Goal: Find specific fact: Find contact information

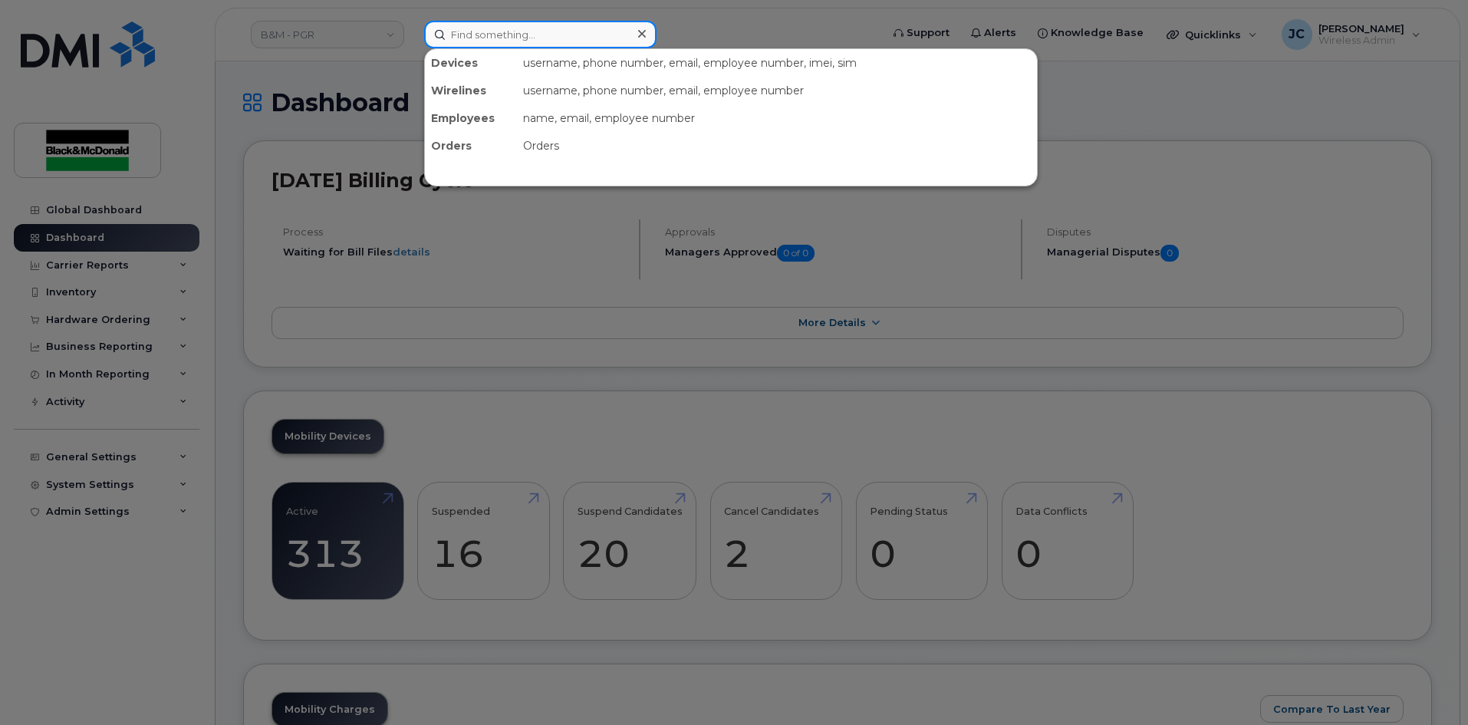
click at [481, 37] on input at bounding box center [540, 35] width 232 height 28
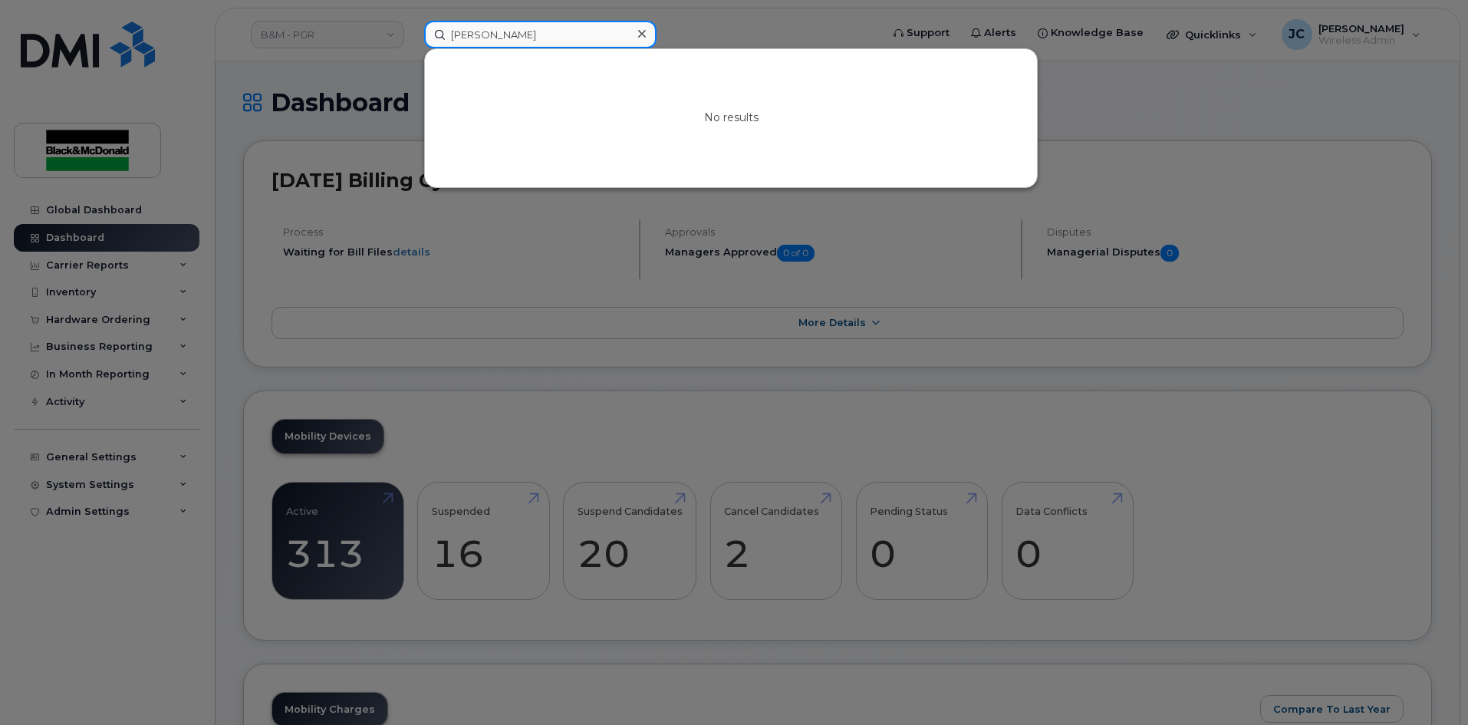
drag, startPoint x: 560, startPoint y: 38, endPoint x: 0, endPoint y: 90, distance: 562.5
click at [412, 48] on div "Ron McKibbon No results" at bounding box center [647, 35] width 471 height 28
type input "m"
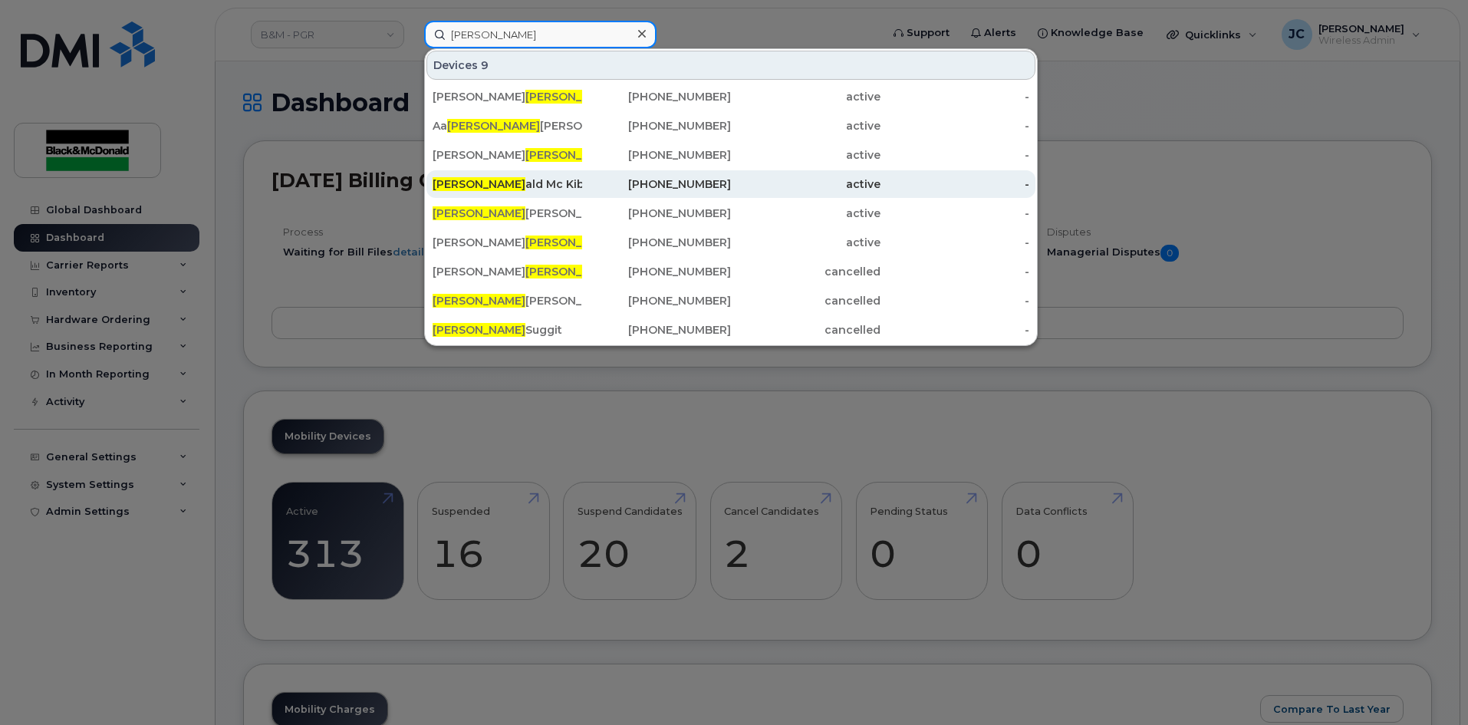
type input "ron"
click at [582, 193] on div "Ron ald Mc Kibbon" at bounding box center [657, 184] width 150 height 28
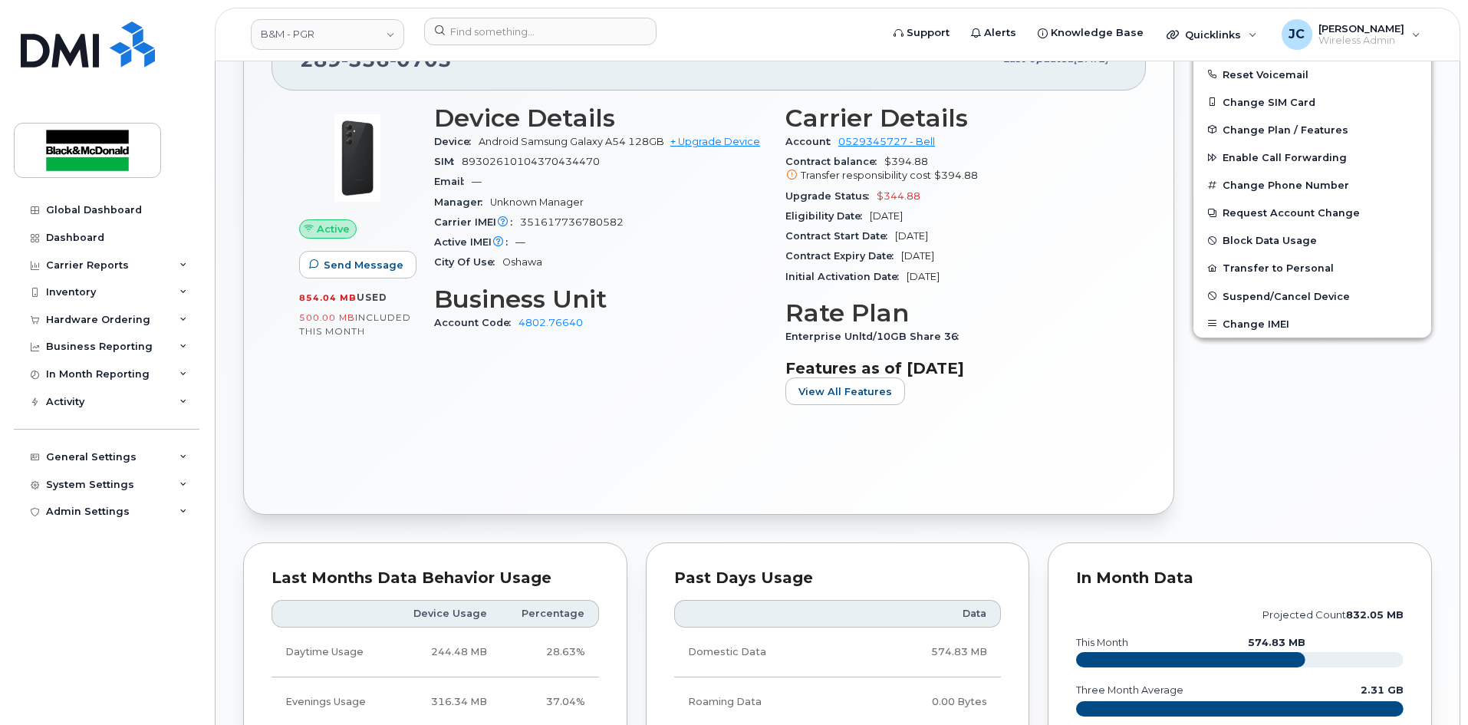
scroll to position [384, 0]
